Goal: Find specific fact: Find specific fact

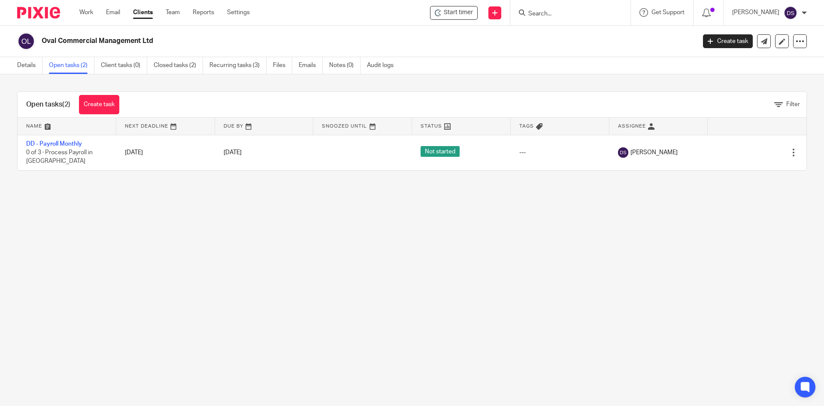
click at [551, 12] on input "Search" at bounding box center [565, 14] width 77 height 8
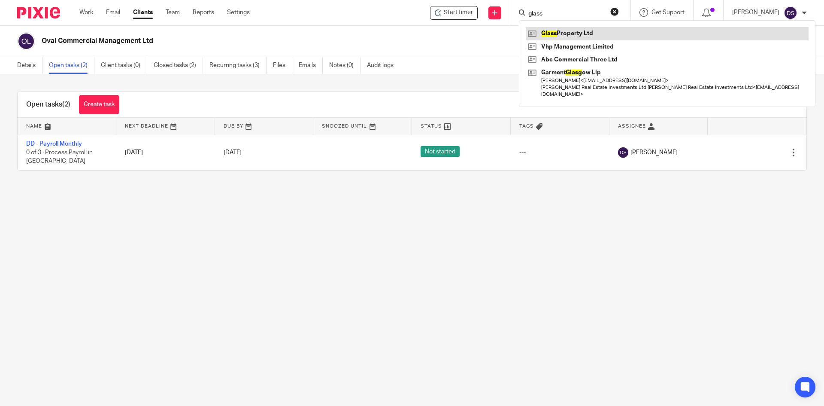
type input "glass"
click at [569, 35] on link at bounding box center [667, 33] width 283 height 13
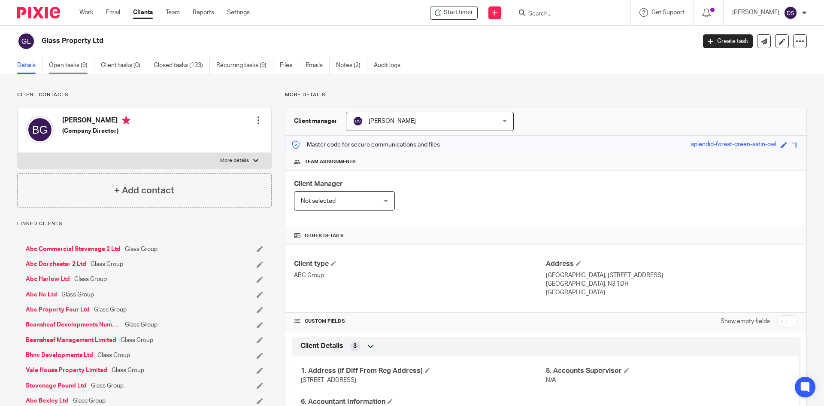
click at [68, 65] on link "Open tasks (9)" at bounding box center [71, 65] width 45 height 17
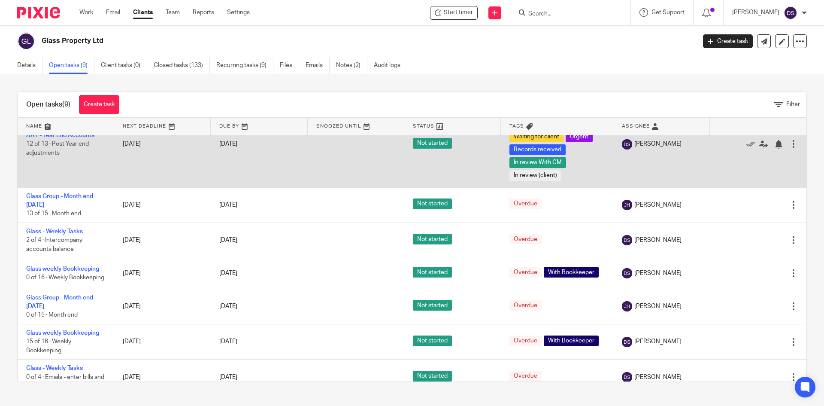
scroll to position [86, 0]
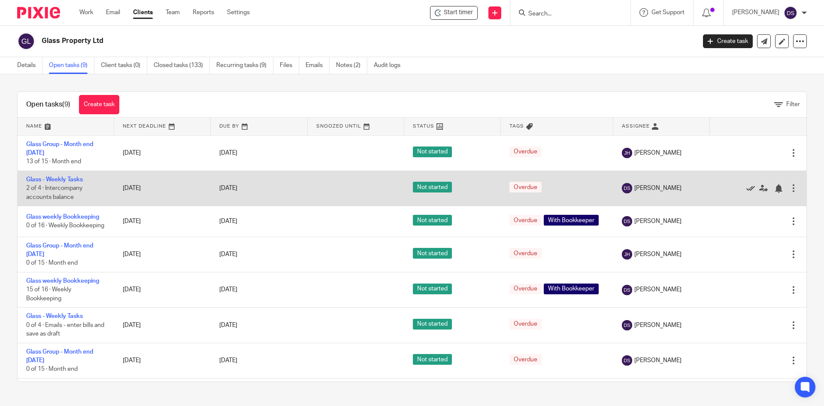
click at [746, 190] on icon at bounding box center [750, 188] width 9 height 9
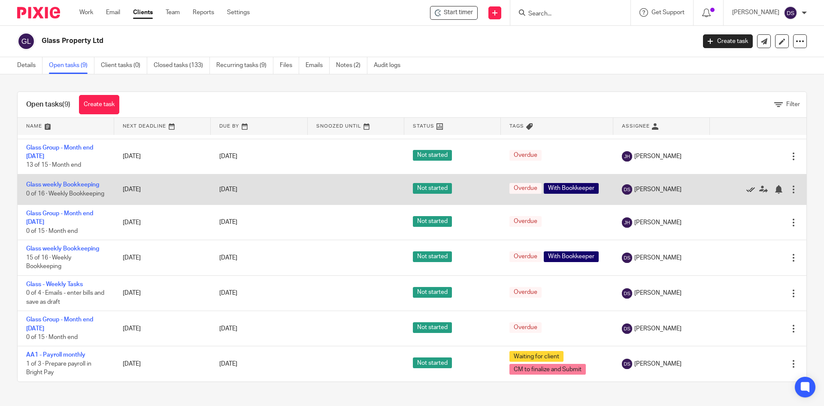
click at [746, 190] on icon at bounding box center [750, 189] width 9 height 9
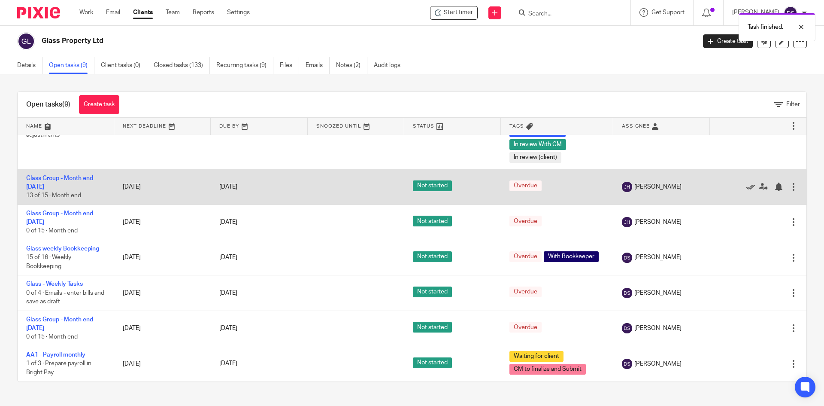
click at [746, 184] on icon at bounding box center [750, 186] width 9 height 9
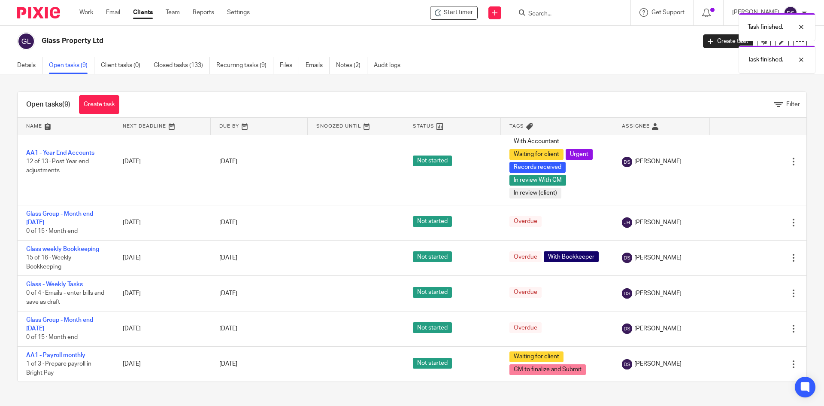
scroll to position [16, 0]
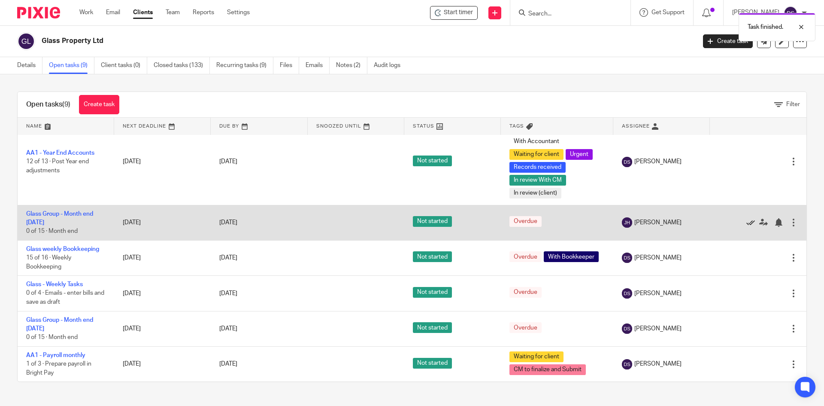
click at [746, 221] on icon at bounding box center [750, 222] width 9 height 9
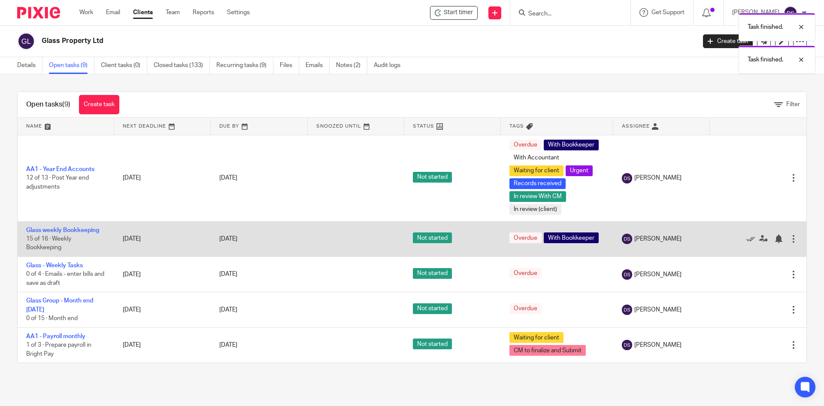
scroll to position [0, 0]
click at [746, 237] on icon at bounding box center [750, 238] width 9 height 9
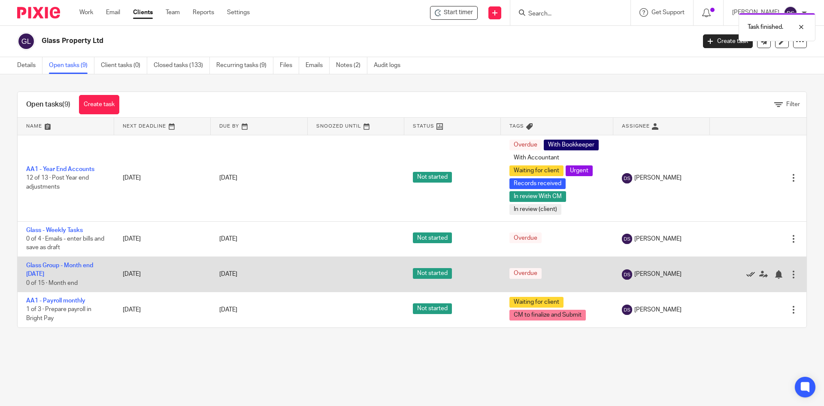
click at [746, 273] on icon at bounding box center [750, 274] width 9 height 9
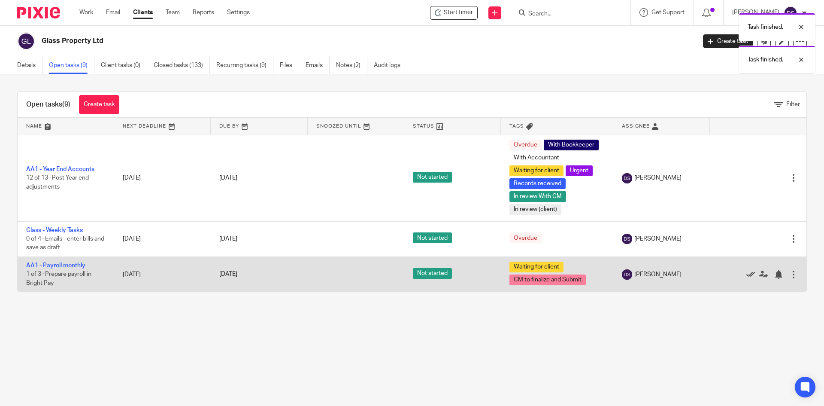
click at [746, 272] on icon at bounding box center [750, 274] width 9 height 9
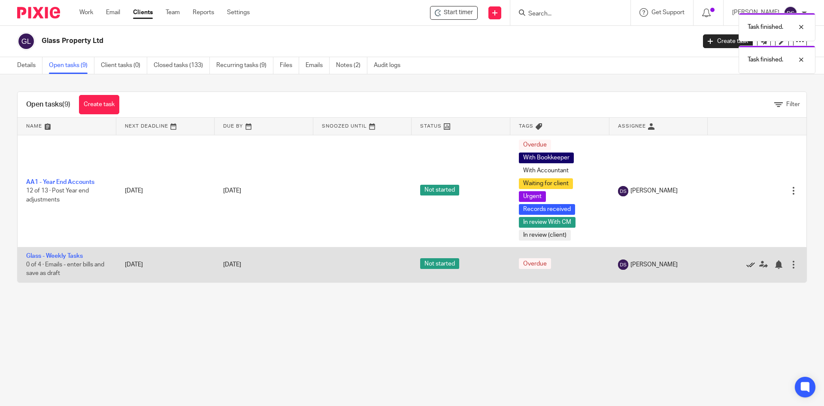
click at [746, 263] on icon at bounding box center [750, 264] width 9 height 9
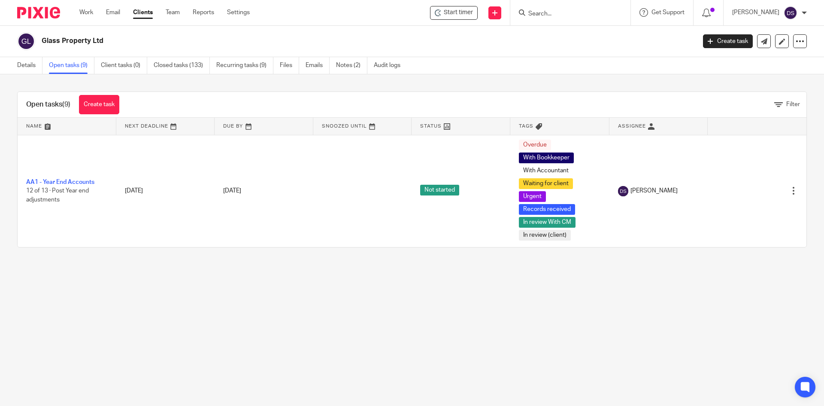
click at [557, 15] on input "Search" at bounding box center [565, 14] width 77 height 8
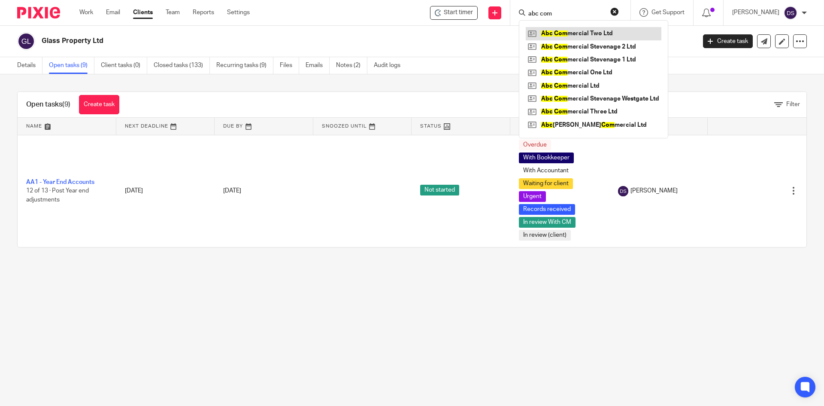
type input "abc com"
click at [593, 34] on link at bounding box center [594, 33] width 136 height 13
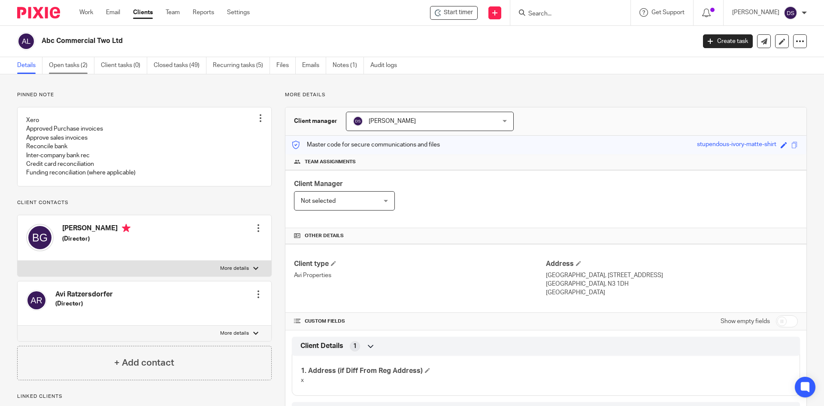
click at [69, 65] on link "Open tasks (2)" at bounding box center [71, 65] width 45 height 17
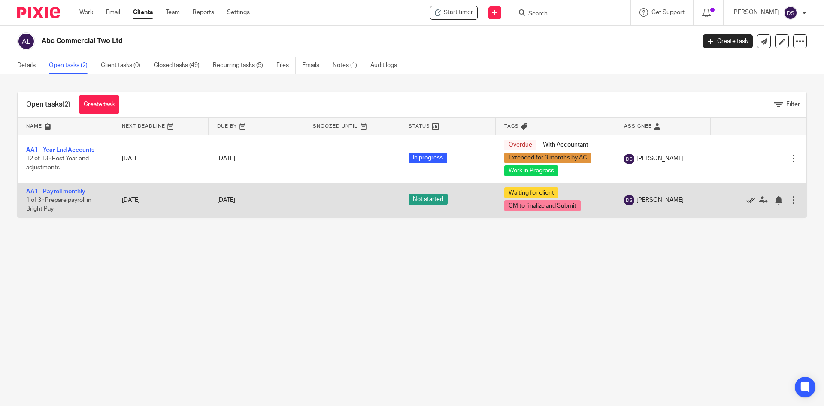
click at [746, 200] on icon at bounding box center [750, 200] width 9 height 9
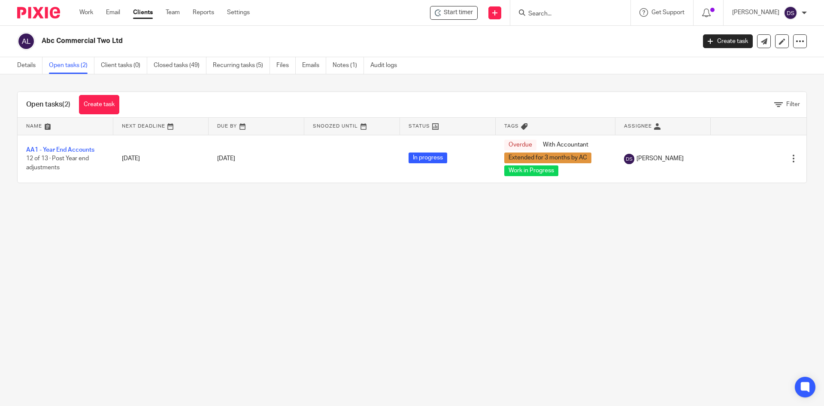
click at [562, 14] on input "Search" at bounding box center [565, 14] width 77 height 8
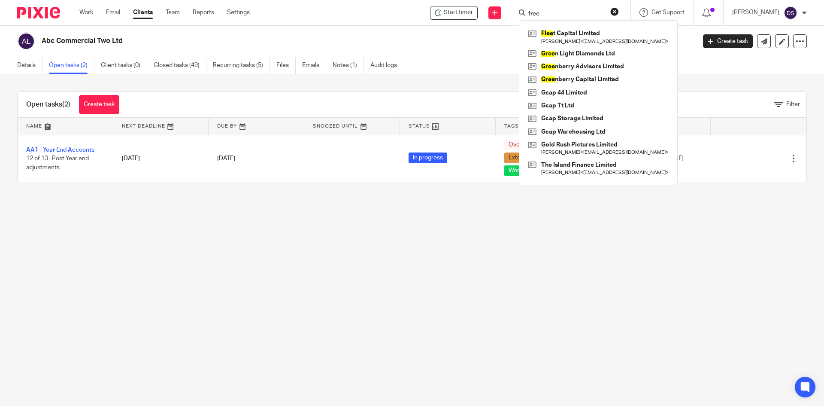
type input "free"
drag, startPoint x: 557, startPoint y: 9, endPoint x: 507, endPoint y: -10, distance: 54.0
click at [507, 0] on html "Work Email Clients Team Reports Settings Work Email Clients Team Reports Settin…" at bounding box center [412, 203] width 824 height 406
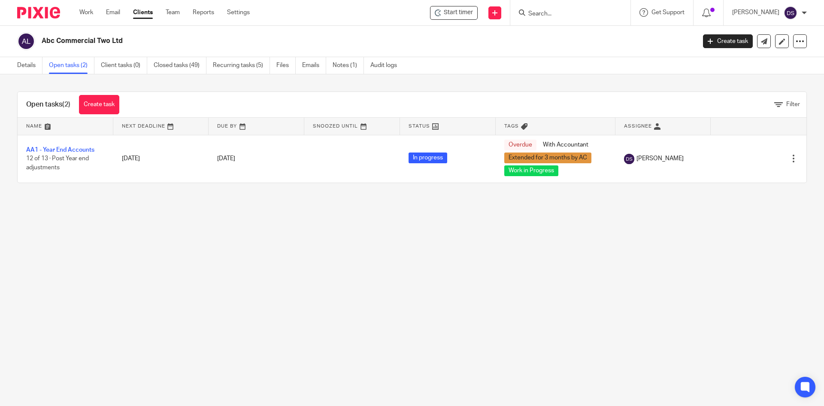
click at [572, 15] on input "Search" at bounding box center [565, 14] width 77 height 8
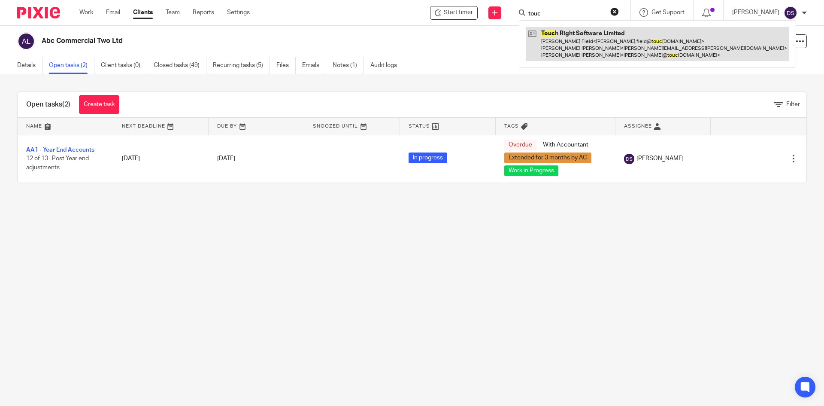
type input "touc"
click at [572, 36] on link at bounding box center [657, 44] width 263 height 34
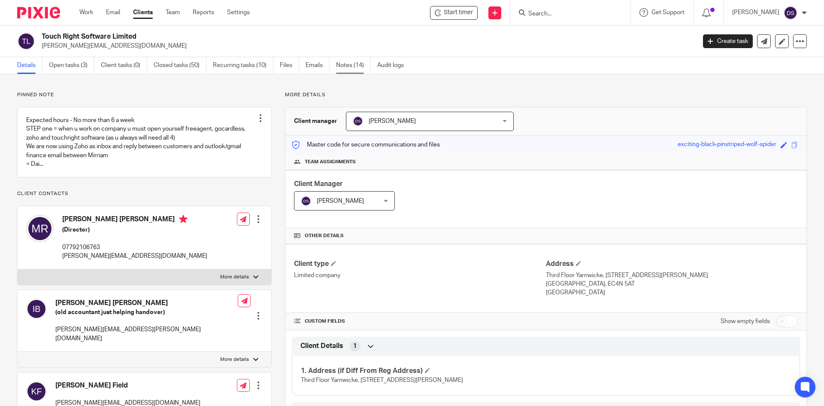
click at [358, 64] on link "Notes (14)" at bounding box center [353, 65] width 35 height 17
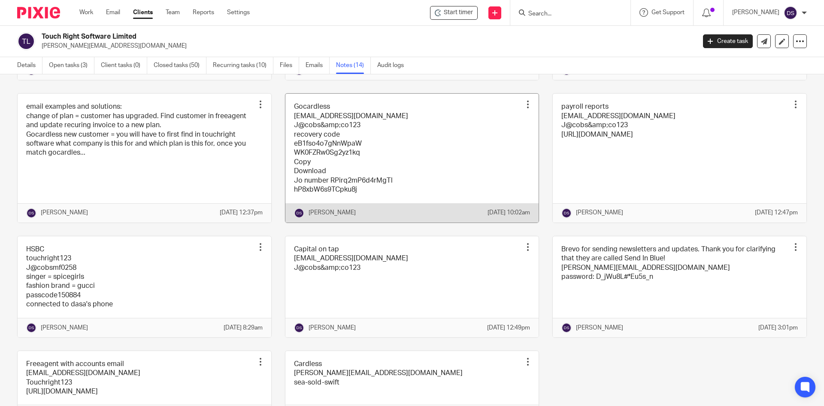
scroll to position [395, 0]
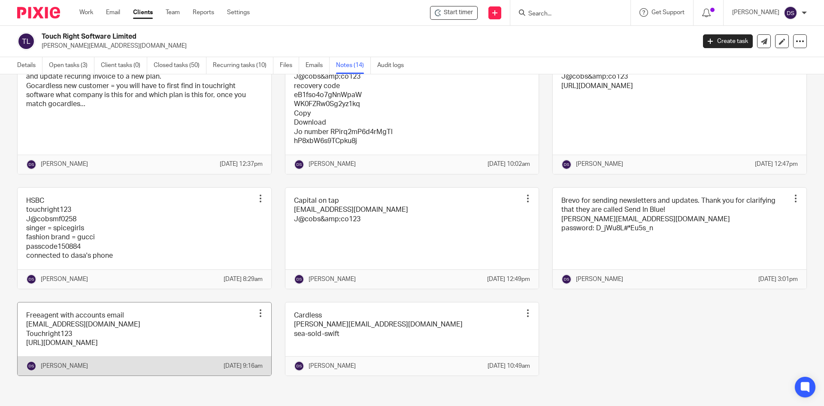
click at [80, 315] on link at bounding box center [145, 338] width 254 height 73
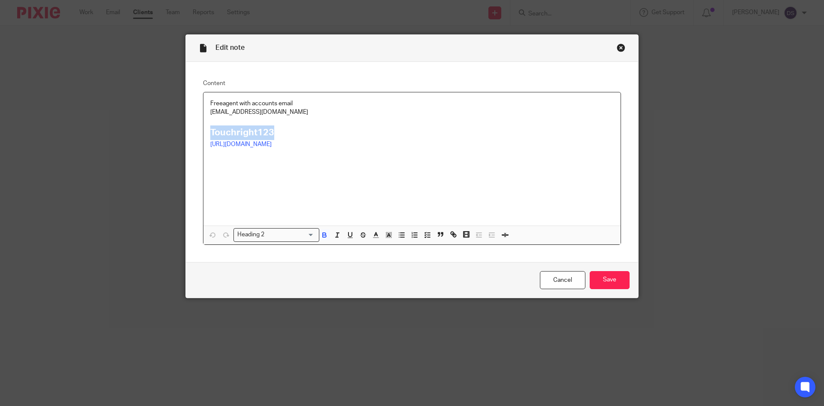
drag, startPoint x: 242, startPoint y: 133, endPoint x: 203, endPoint y: 131, distance: 38.2
click at [203, 131] on div "Freeagent with accounts email [EMAIL_ADDRESS][DOMAIN_NAME] Touchright123 [URL][…" at bounding box center [411, 158] width 417 height 133
copy strong "Touchright123"
click at [620, 48] on div "Close this dialog window" at bounding box center [621, 47] width 9 height 9
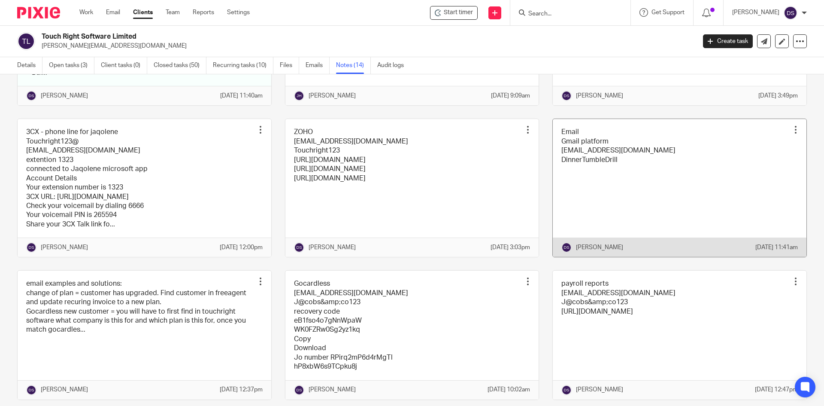
scroll to position [129, 0]
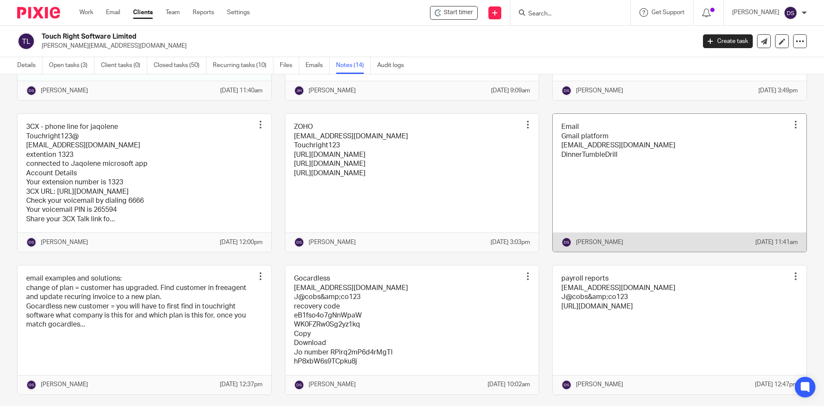
click at [598, 155] on link at bounding box center [680, 183] width 254 height 138
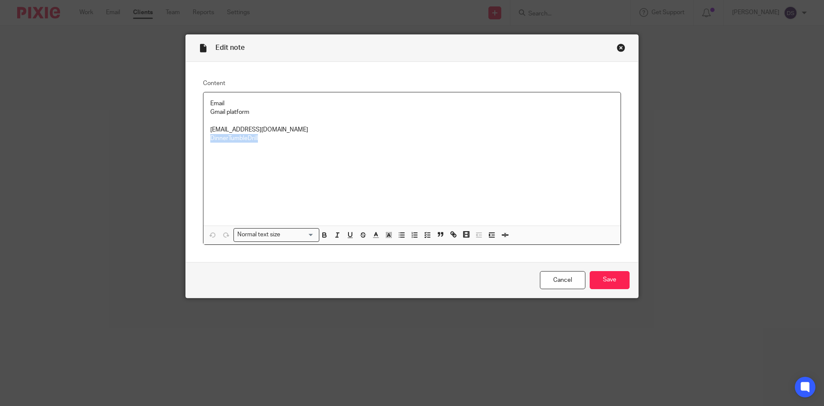
drag, startPoint x: 204, startPoint y: 139, endPoint x: 170, endPoint y: 141, distance: 33.9
click at [175, 140] on div "Edit note Content Email Gmail platform finance@touchrightsoftware.com DinnerTum…" at bounding box center [412, 203] width 824 height 406
copy p "DinnerTumbleDrill"
click at [618, 47] on div "Close this dialog window" at bounding box center [621, 47] width 9 height 9
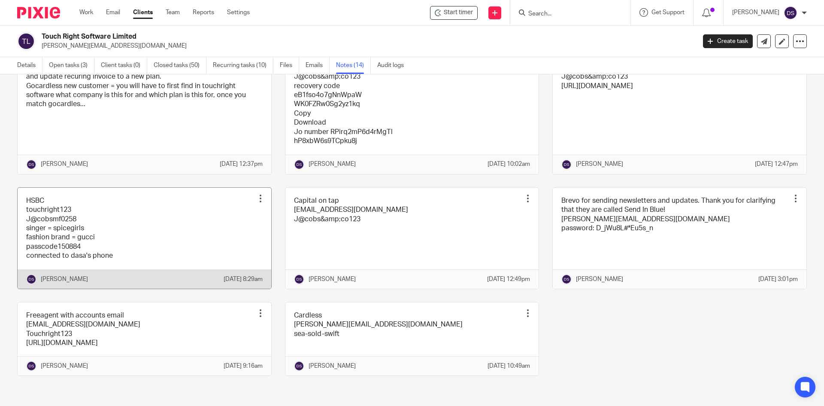
scroll to position [395, 0]
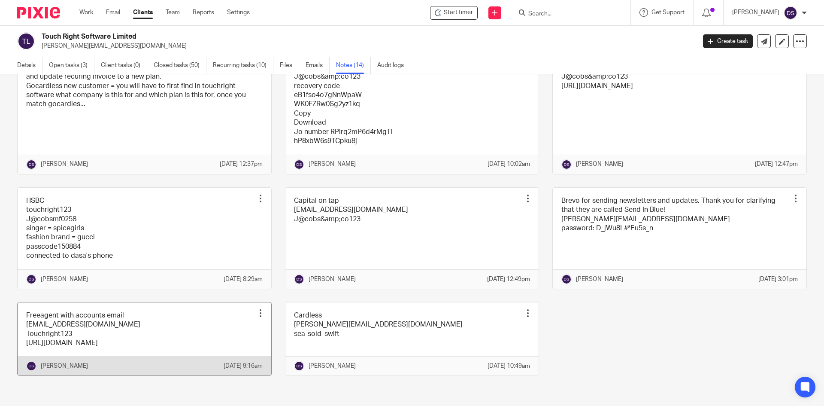
click at [93, 315] on link at bounding box center [145, 338] width 254 height 73
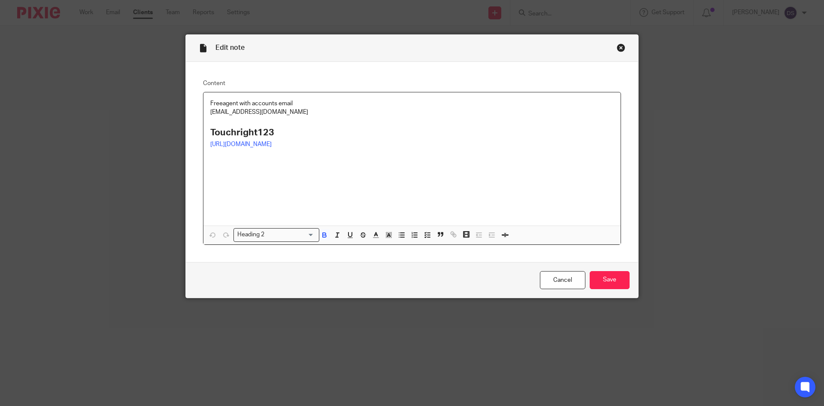
click at [288, 134] on h2 "Touchright123" at bounding box center [411, 132] width 403 height 15
drag, startPoint x: 311, startPoint y: 110, endPoint x: 195, endPoint y: 113, distance: 115.5
click at [195, 113] on div "Content Freeagent with accounts email accounts@touchrightsoftware.com Touchrigh…" at bounding box center [412, 162] width 452 height 200
copy p "accounts@touchrightsoftware.com"
drag, startPoint x: 185, startPoint y: 129, endPoint x: 174, endPoint y: 129, distance: 11.2
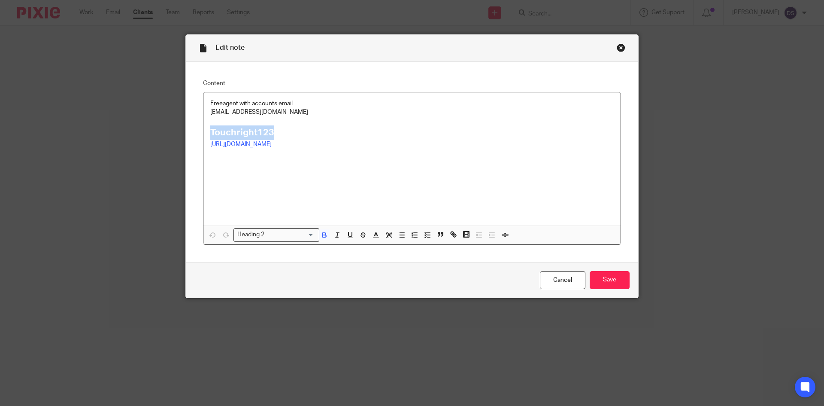
click at [174, 129] on div "Edit note Content Freeagent with accounts email accounts@touchrightsoftware.com…" at bounding box center [412, 203] width 824 height 406
copy strong "Touchright123"
click at [619, 48] on div "Close this dialog window" at bounding box center [621, 47] width 9 height 9
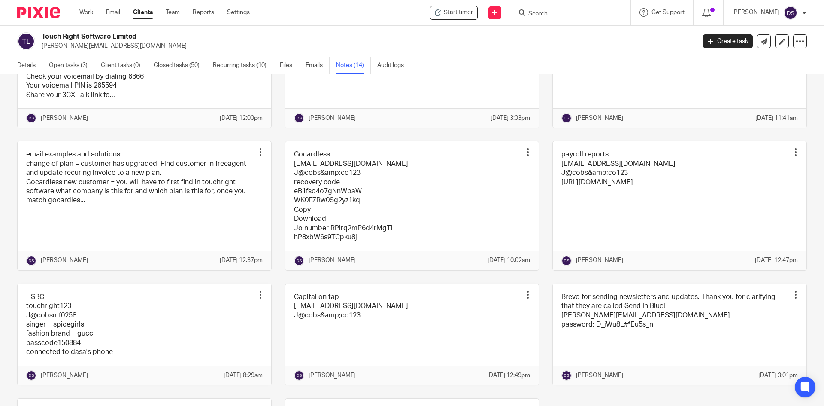
scroll to position [138, 0]
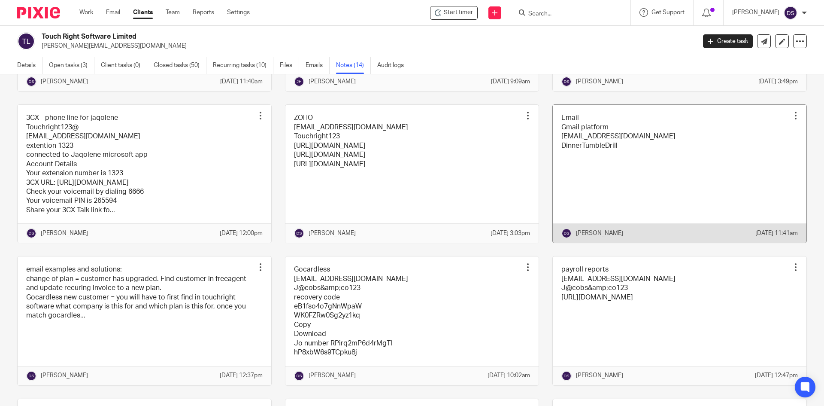
click at [567, 144] on link at bounding box center [680, 174] width 254 height 138
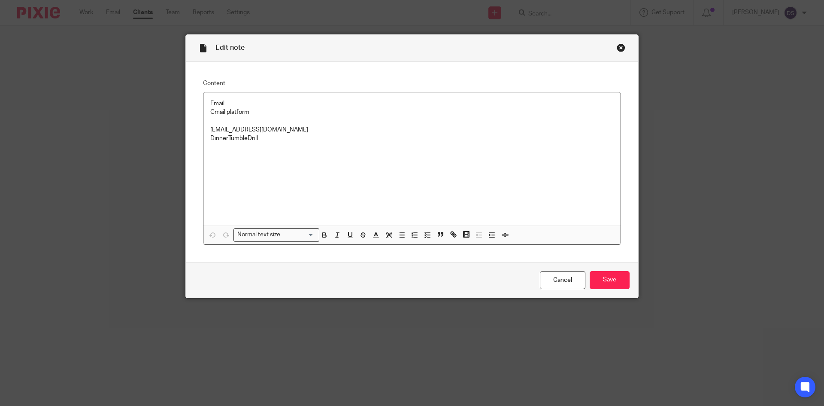
drag, startPoint x: 237, startPoint y: 127, endPoint x: 177, endPoint y: 127, distance: 60.1
click at [177, 127] on div "Edit note Content Email Gmail platform finance@touchrightsoftware.com DinnerTum…" at bounding box center [412, 203] width 824 height 406
drag, startPoint x: 246, startPoint y: 138, endPoint x: 180, endPoint y: 137, distance: 65.7
click at [180, 137] on div "Edit note Content Email Gmail platform finance@touchrightsoftware.com DinnerTum…" at bounding box center [412, 203] width 824 height 406
copy p "DinnerTumbleDrill"
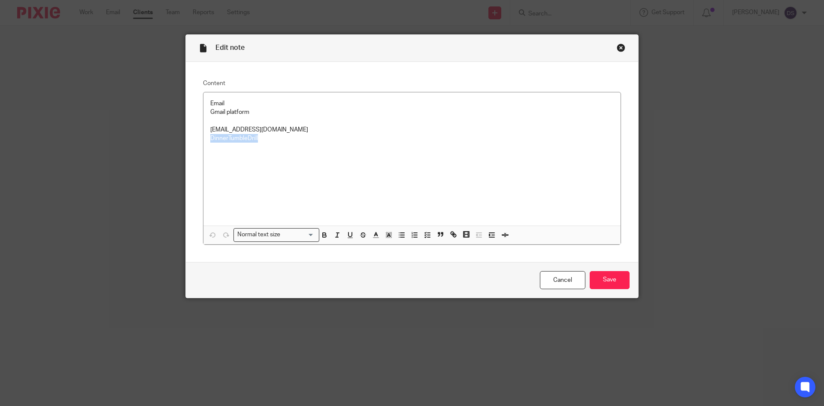
click at [618, 47] on div "Close this dialog window" at bounding box center [621, 47] width 9 height 9
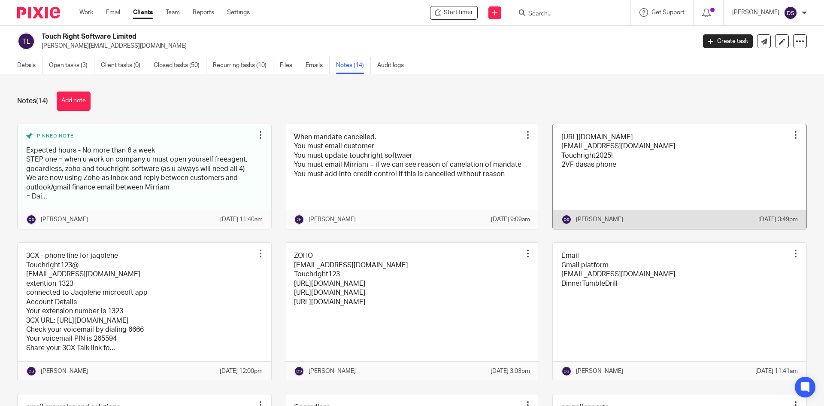
click at [595, 167] on link at bounding box center [680, 176] width 254 height 105
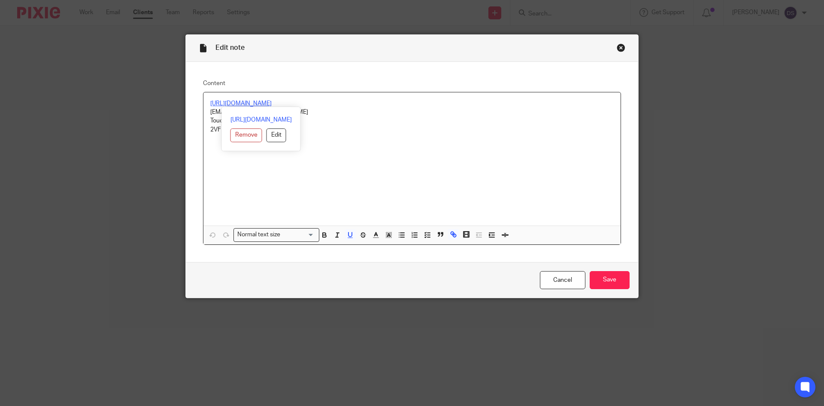
drag, startPoint x: 312, startPoint y: 105, endPoint x: 184, endPoint y: 94, distance: 128.8
click at [186, 94] on div "Content https://app.touchrightsoftware.com/ accounts@touchrightsoftware.com Tou…" at bounding box center [412, 162] width 452 height 200
click at [618, 48] on div "Close this dialog window" at bounding box center [621, 47] width 9 height 9
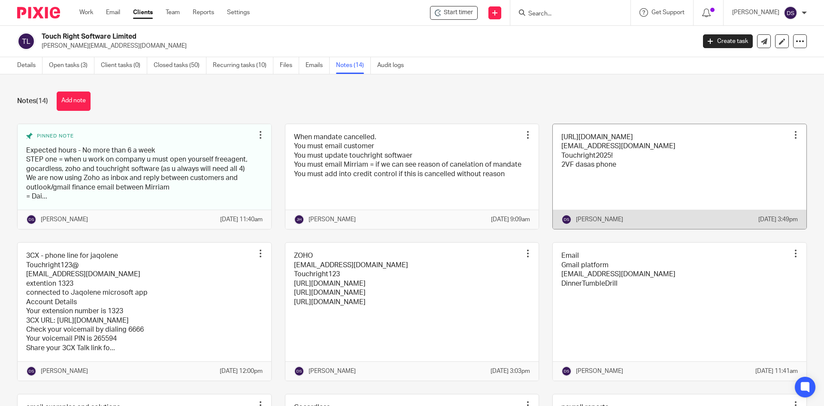
click at [605, 150] on link at bounding box center [680, 176] width 254 height 105
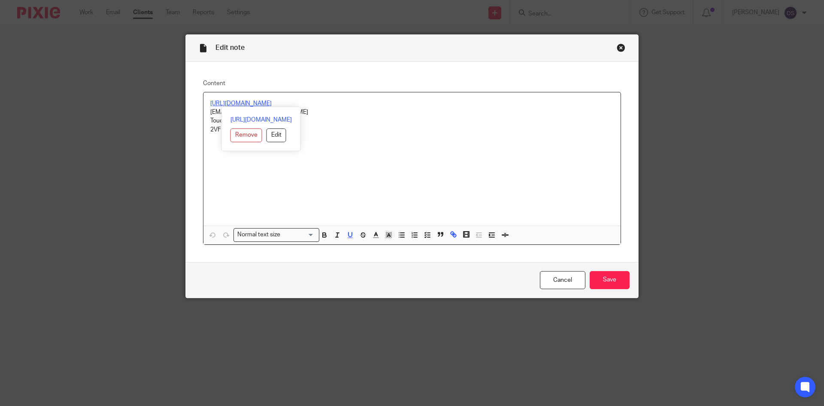
drag, startPoint x: 286, startPoint y: 103, endPoint x: 182, endPoint y: 102, distance: 103.9
click at [185, 102] on div "Edit note Content [URL][DOMAIN_NAME] [EMAIL_ADDRESS][DOMAIN_NAME] Touchright202…" at bounding box center [411, 165] width 453 height 263
copy u "[URL][DOMAIN_NAME]"
click at [345, 134] on p at bounding box center [411, 138] width 403 height 9
drag, startPoint x: 311, startPoint y: 113, endPoint x: 189, endPoint y: 113, distance: 122.3
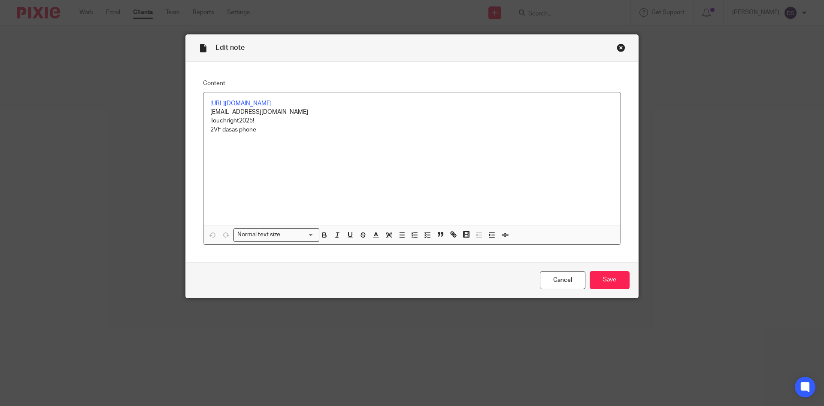
click at [190, 112] on div "Content https://app.touchrightsoftware.com/ accounts@touchrightsoftware.com Tou…" at bounding box center [412, 162] width 452 height 200
copy p "[EMAIL_ADDRESS][DOMAIN_NAME]"
drag, startPoint x: 255, startPoint y: 121, endPoint x: 198, endPoint y: 119, distance: 57.1
click at [198, 119] on div "Content https://app.touchrightsoftware.com/ accounts@touchrightsoftware.com Tou…" at bounding box center [412, 162] width 452 height 200
copy p "Touchright2025!"
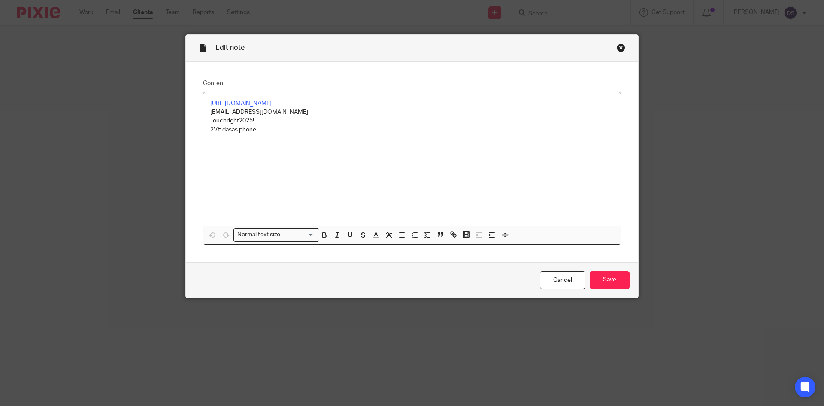
drag, startPoint x: 282, startPoint y: 143, endPoint x: 298, endPoint y: 121, distance: 26.7
click at [286, 136] on div "https://app.touchrightsoftware.com/ accounts@touchrightsoftware.com Touchright2…" at bounding box center [411, 158] width 417 height 133
drag, startPoint x: 310, startPoint y: 112, endPoint x: 176, endPoint y: 109, distance: 133.9
click at [176, 109] on div "Edit note Content https://app.touchrightsoftware.com/ accounts@touchrightsoftwa…" at bounding box center [412, 203] width 824 height 406
copy p "accounts@touchrightsoftware.com"
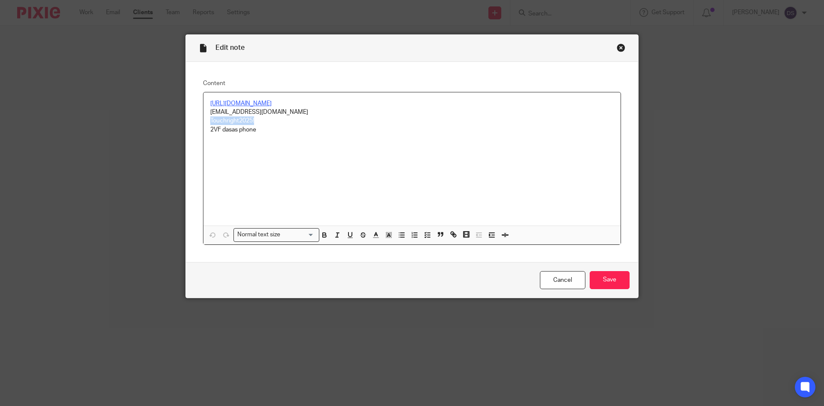
drag, startPoint x: 262, startPoint y: 124, endPoint x: 167, endPoint y: 120, distance: 95.8
click at [167, 120] on div "Edit note Content https://app.touchrightsoftware.com/ accounts@touchrightsoftwa…" at bounding box center [412, 203] width 824 height 406
copy p "Touchright2025!"
click at [611, 48] on div "Edit note" at bounding box center [412, 48] width 452 height 27
drag, startPoint x: 624, startPoint y: 46, endPoint x: 617, endPoint y: 48, distance: 6.7
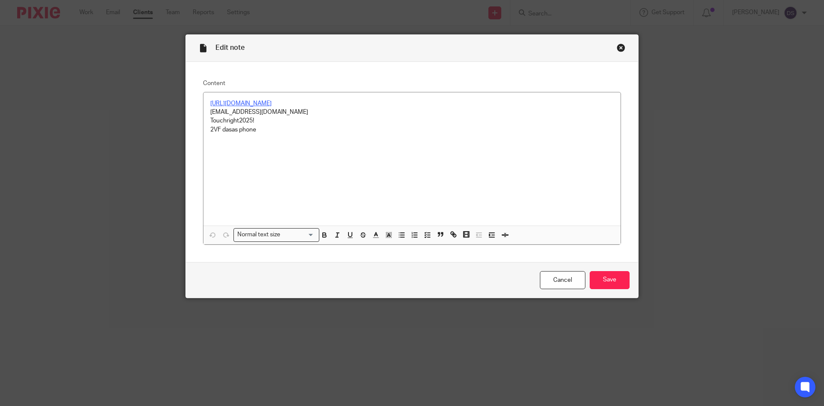
click at [622, 47] on div "Edit note Content https://app.touchrightsoftware.com/ accounts@touchrightsoftwa…" at bounding box center [411, 165] width 453 height 263
click at [617, 48] on div "Close this dialog window" at bounding box center [621, 47] width 9 height 9
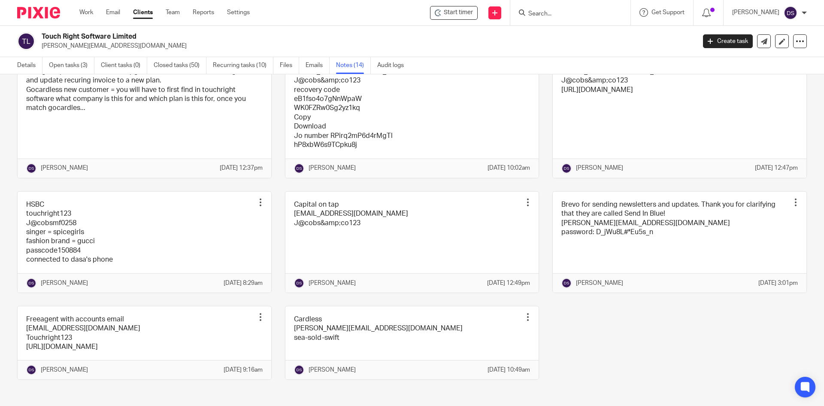
scroll to position [395, 0]
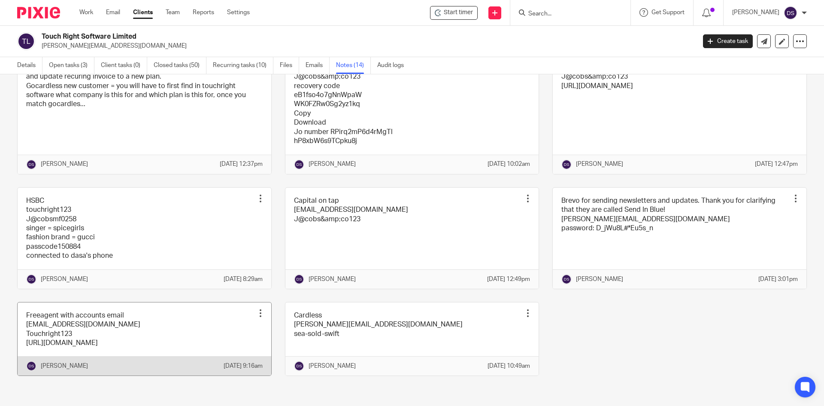
click at [127, 314] on link at bounding box center [145, 338] width 254 height 73
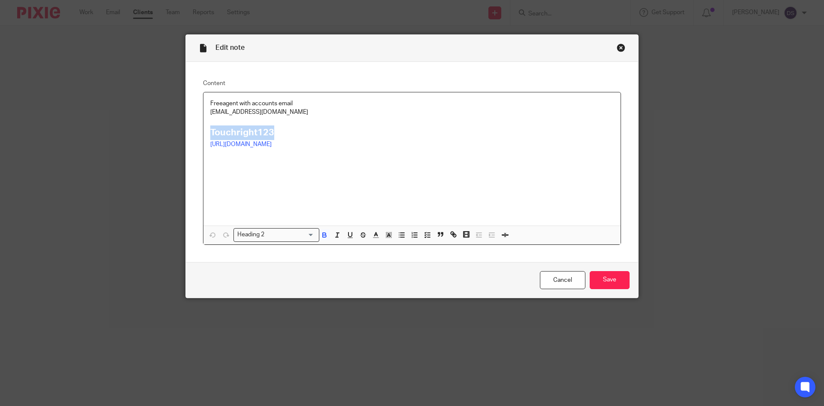
drag, startPoint x: 236, startPoint y: 131, endPoint x: 188, endPoint y: 128, distance: 49.0
click at [188, 128] on div "Content Freeagent with accounts email [EMAIL_ADDRESS][DOMAIN_NAME] Touchright12…" at bounding box center [412, 162] width 452 height 200
copy strong "Touchright123"
click at [620, 47] on div "Close this dialog window" at bounding box center [621, 47] width 9 height 9
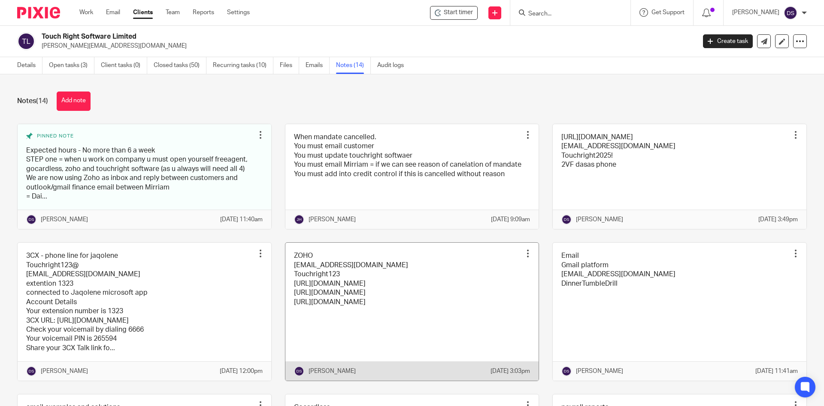
click at [320, 284] on link at bounding box center [412, 311] width 254 height 138
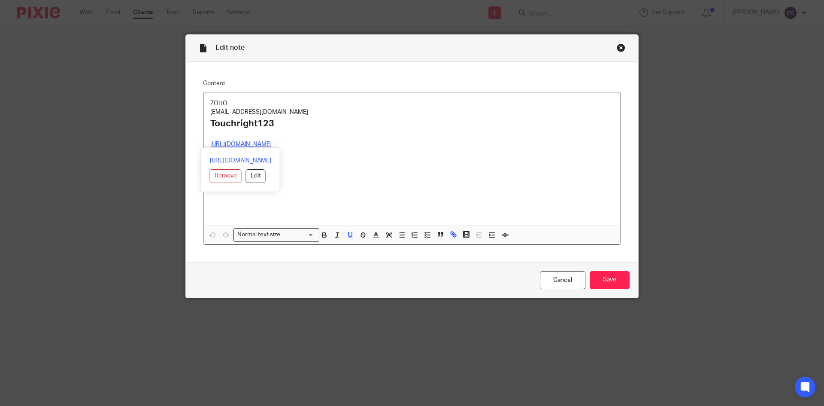
drag, startPoint x: 287, startPoint y: 148, endPoint x: 191, endPoint y: 145, distance: 95.7
click at [191, 145] on div "Content ZOHO accounts@touchrightsoftware.com Touchright123 https://desk.zoho.eu…" at bounding box center [412, 162] width 452 height 200
copy u "https://desk.zoho.eu/"
drag, startPoint x: 351, startPoint y: 148, endPoint x: 312, endPoint y: 149, distance: 39.5
click at [351, 149] on p "https://crm.zoho.eu/" at bounding box center [411, 152] width 403 height 9
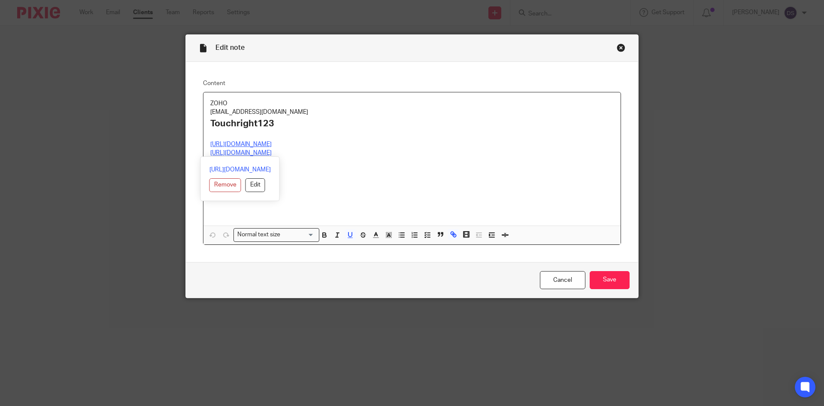
drag, startPoint x: 269, startPoint y: 152, endPoint x: 197, endPoint y: 155, distance: 71.7
click at [197, 155] on div "Content ZOHO accounts@touchrightsoftware.com Touchright123 https://desk.zoho.eu…" at bounding box center [412, 162] width 452 height 200
copy u "https://crm.zoho.eu/"
click at [620, 48] on div "Close this dialog window" at bounding box center [621, 47] width 9 height 9
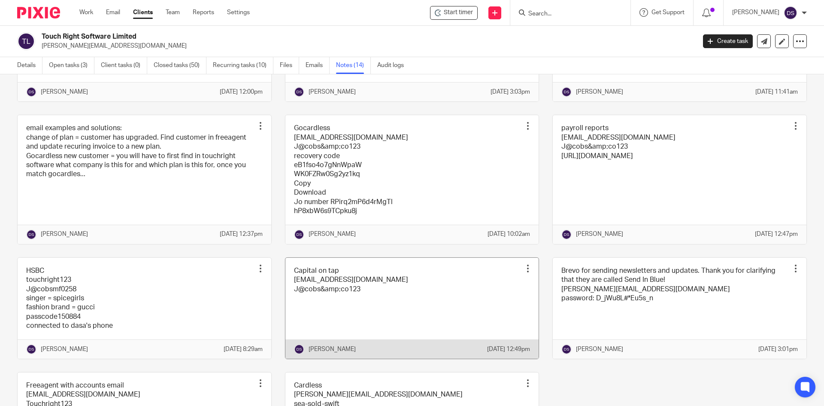
scroll to position [257, 0]
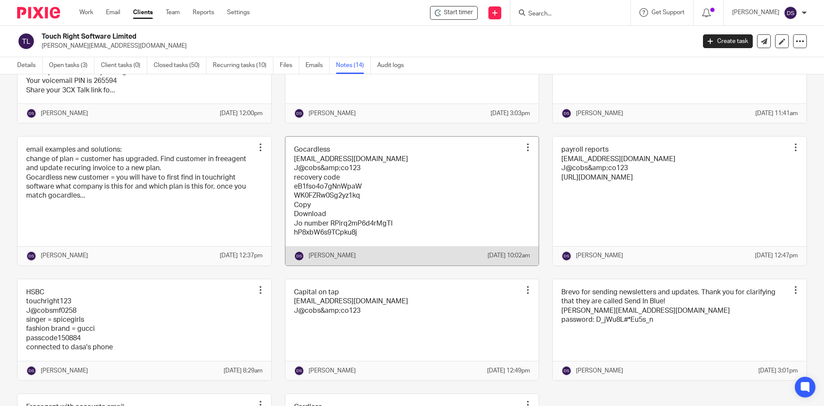
click at [314, 181] on link at bounding box center [412, 200] width 254 height 128
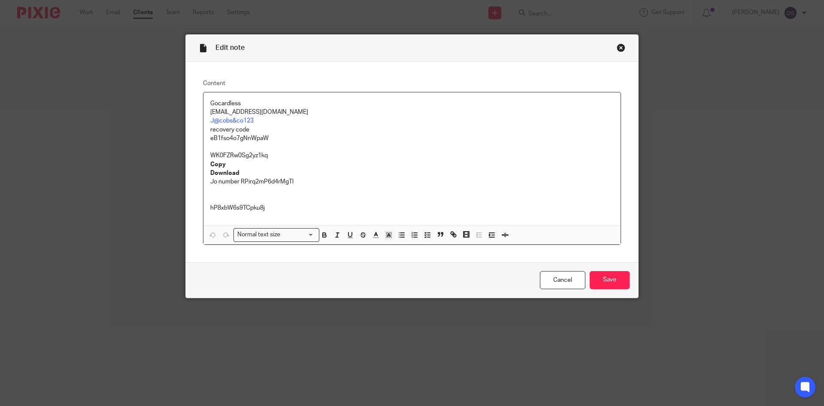
drag, startPoint x: 281, startPoint y: 112, endPoint x: 195, endPoint y: 112, distance: 85.8
click at [195, 112] on div "Content Gocardless [EMAIL_ADDRESS][DOMAIN_NAME] J@cobs&co123 recovery code eB1f…" at bounding box center [412, 162] width 452 height 200
copy p "[EMAIL_ADDRESS][DOMAIN_NAME]"
drag, startPoint x: 253, startPoint y: 120, endPoint x: 181, endPoint y: 120, distance: 71.7
click at [181, 120] on div "Edit note Content Gocardless [EMAIL_ADDRESS][DOMAIN_NAME] J@cobs&co123 recovery…" at bounding box center [412, 203] width 824 height 406
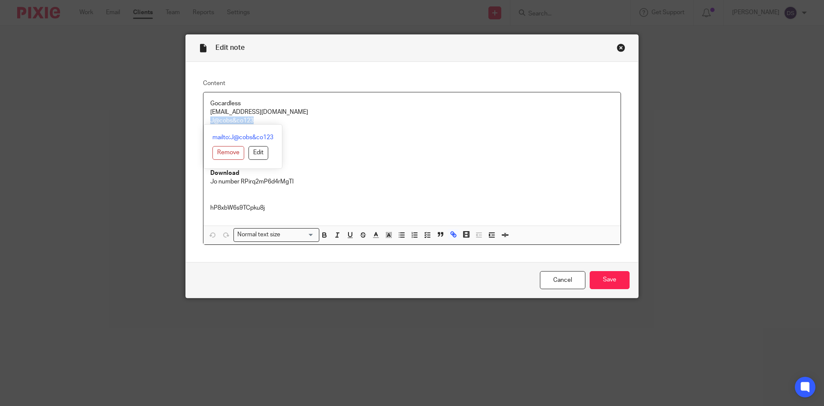
copy link "J@cobs&co123"
